Goal: Information Seeking & Learning: Learn about a topic

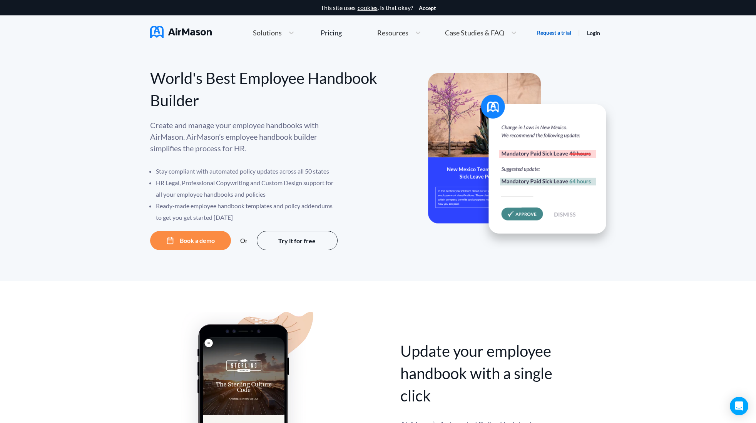
click at [544, 35] on link "Request a trial" at bounding box center [554, 33] width 34 height 8
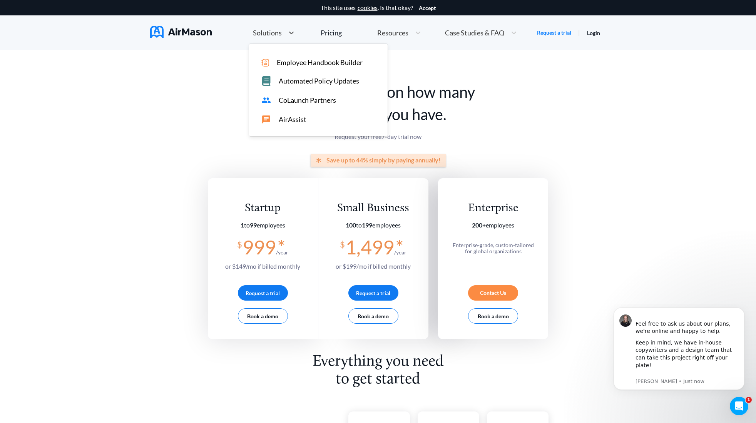
click at [279, 34] on span "Solutions" at bounding box center [267, 32] width 29 height 7
click at [323, 60] on span "Employee Handbook Builder" at bounding box center [320, 63] width 86 height 8
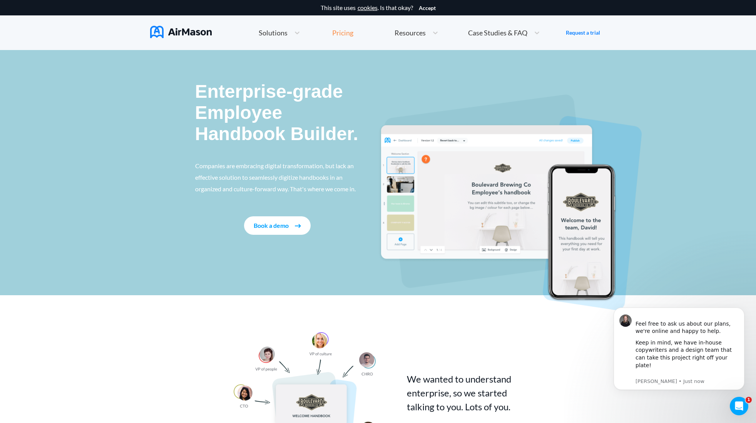
click at [345, 32] on div "Pricing" at bounding box center [342, 32] width 21 height 7
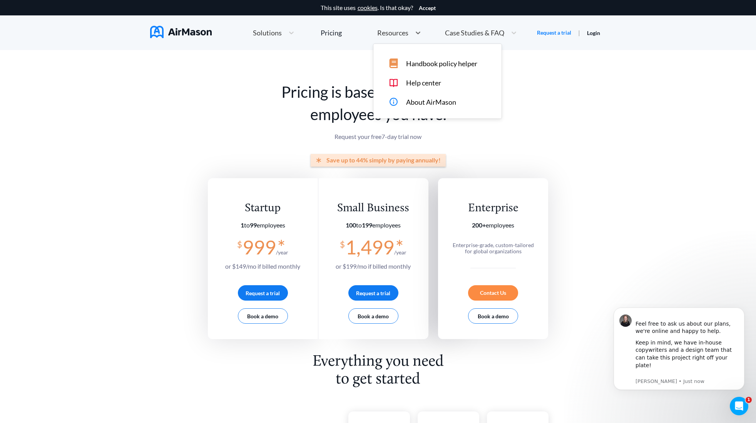
click at [384, 36] on span "Resources" at bounding box center [392, 32] width 31 height 7
click at [440, 64] on span "Handbook policy helper" at bounding box center [441, 64] width 71 height 8
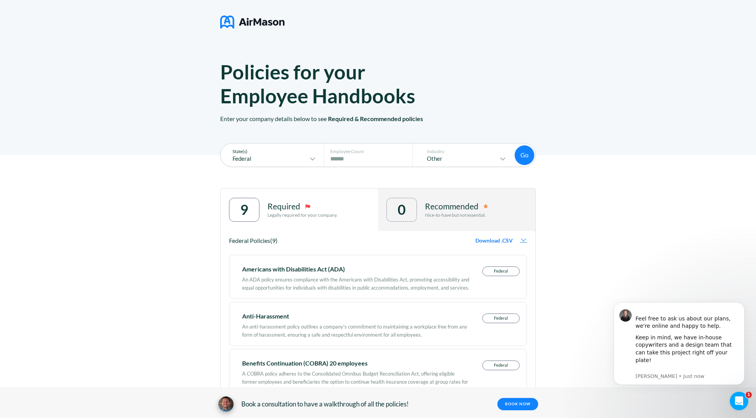
click at [272, 159] on p "Federal" at bounding box center [266, 158] width 83 height 7
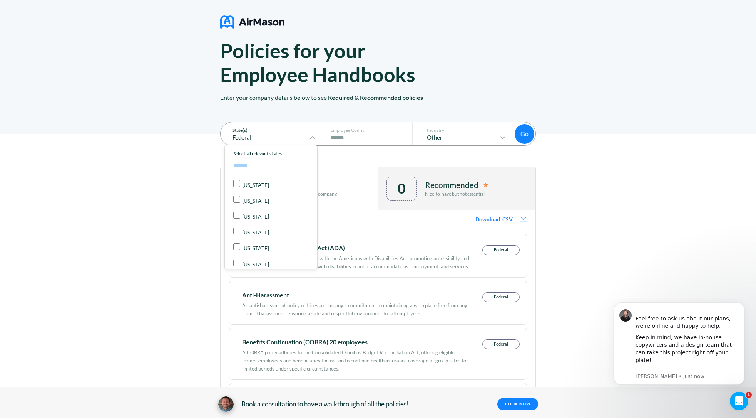
scroll to position [514, 0]
click at [250, 189] on p "New York" at bounding box center [255, 191] width 27 height 6
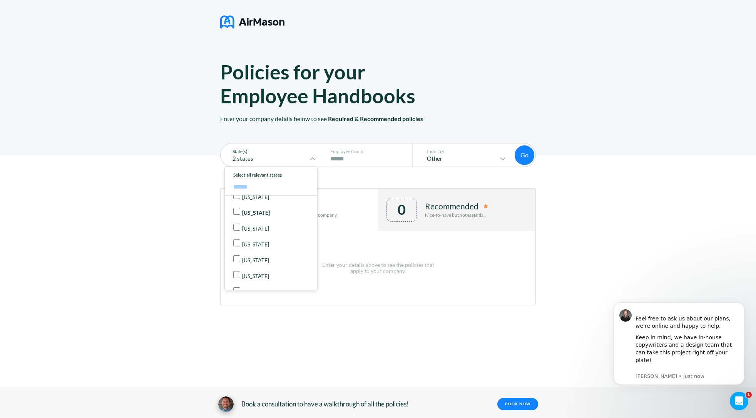
scroll to position [0, 0]
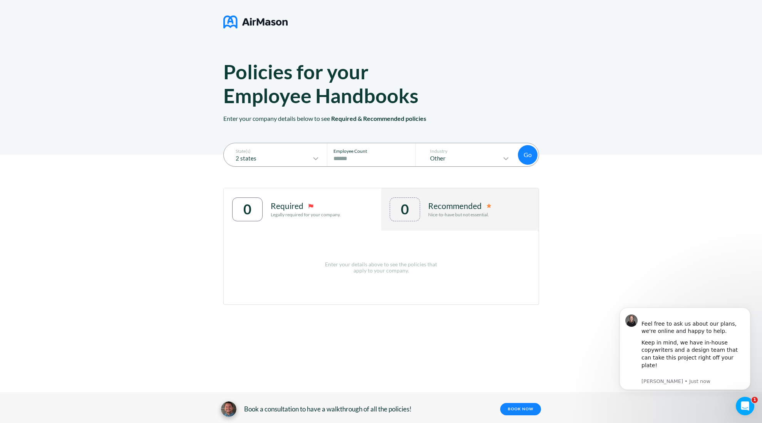
click at [366, 155] on input "****" at bounding box center [374, 158] width 80 height 9
type input "*"
type input "**"
click at [460, 155] on p "Other" at bounding box center [462, 158] width 79 height 7
click at [467, 217] on div "Technology" at bounding box center [469, 219] width 76 height 8
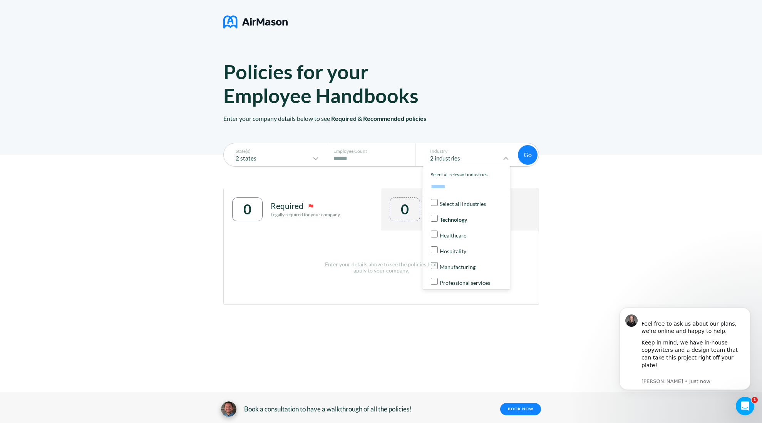
click at [527, 158] on button "Go" at bounding box center [528, 155] width 20 height 20
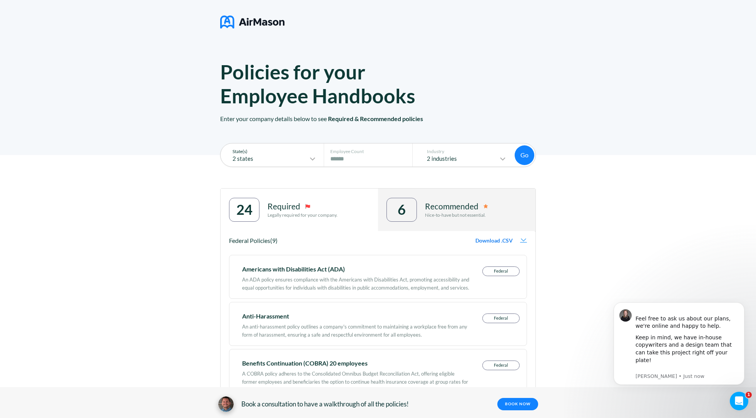
click at [317, 158] on icon at bounding box center [312, 158] width 9 height 9
